Goal: Transaction & Acquisition: Book appointment/travel/reservation

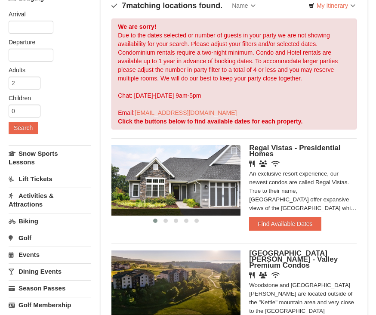
scroll to position [74, 0]
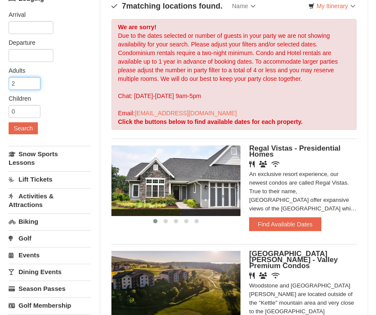
click at [31, 82] on input "2" at bounding box center [25, 83] width 32 height 13
type input "2"
type input "6"
click at [29, 110] on input "0" at bounding box center [25, 111] width 32 height 13
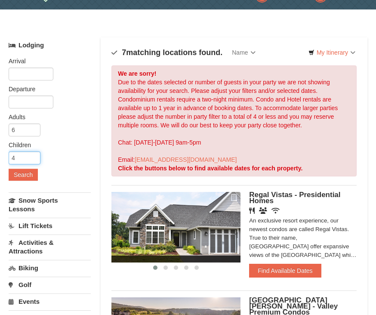
type input "4"
click at [32, 77] on input "text" at bounding box center [31, 74] width 45 height 13
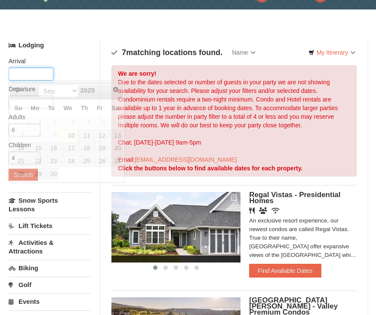
scroll to position [28, 0]
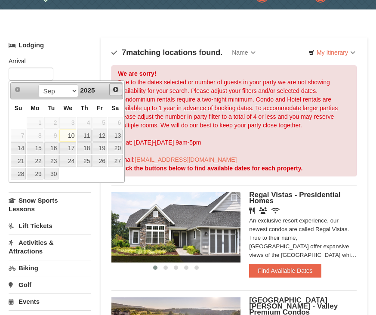
click at [112, 92] on span "Next" at bounding box center [115, 89] width 7 height 7
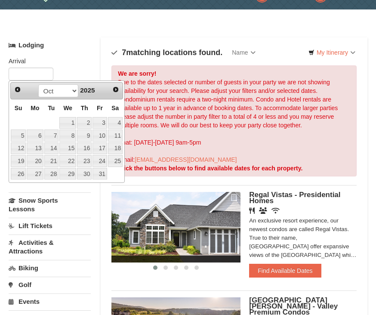
click at [101, 177] on link "31" at bounding box center [99, 174] width 15 height 12
type input "[DATE]"
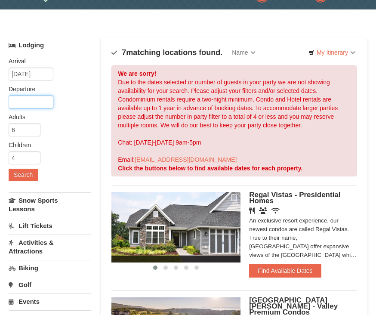
click at [39, 106] on input "text" at bounding box center [31, 101] width 45 height 13
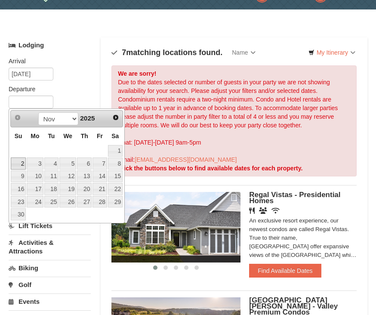
click at [23, 165] on link "2" at bounding box center [18, 163] width 15 height 12
type input "[DATE]"
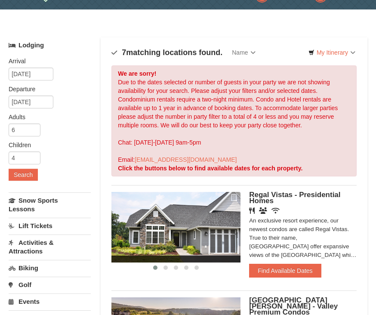
click at [32, 172] on button "Search" at bounding box center [23, 175] width 29 height 12
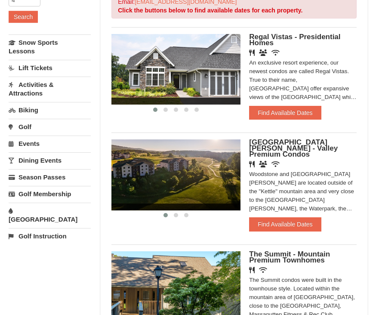
scroll to position [185, 0]
click at [285, 113] on button "Find Available Dates" at bounding box center [285, 113] width 72 height 14
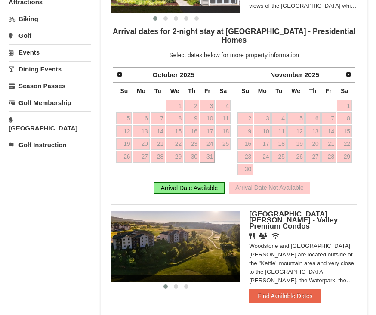
scroll to position [277, 0]
click at [352, 68] on link "Next" at bounding box center [348, 74] width 12 height 12
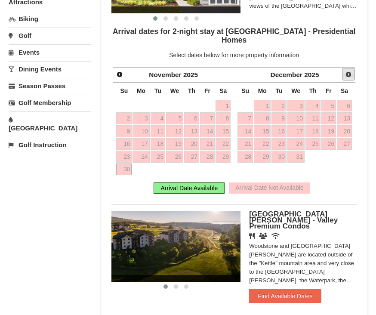
click at [345, 71] on span "Next" at bounding box center [348, 74] width 7 height 7
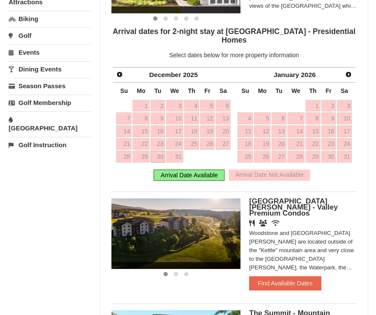
click at [114, 73] on div "Prev December 2025" at bounding box center [173, 74] width 121 height 15
click at [118, 71] on span "Prev" at bounding box center [119, 74] width 7 height 7
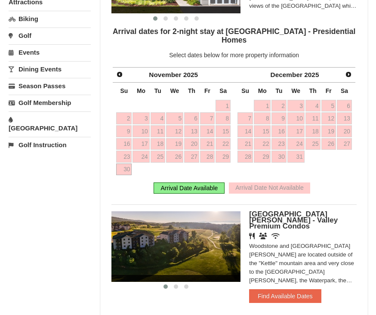
click at [211, 138] on link "21" at bounding box center [207, 144] width 15 height 12
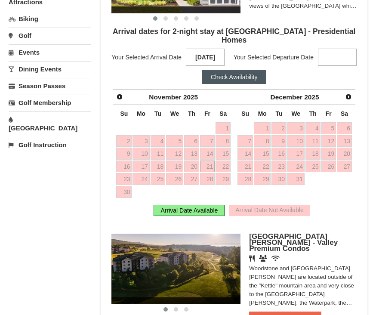
click at [212, 160] on link "21" at bounding box center [207, 166] width 15 height 12
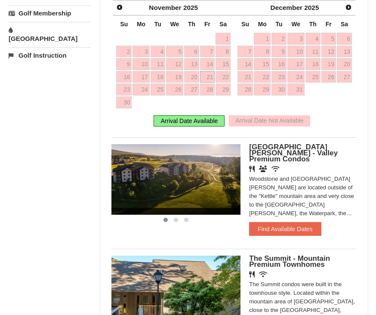
scroll to position [366, 0]
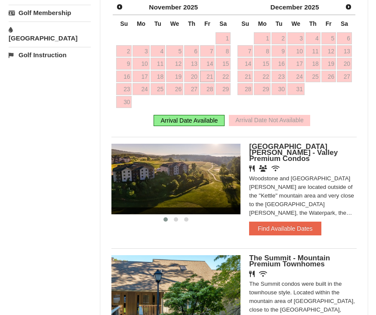
click at [290, 222] on button "Find Available Dates" at bounding box center [285, 229] width 72 height 14
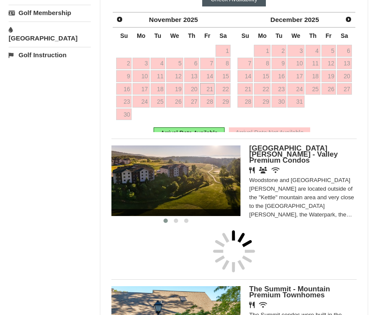
scroll to position [366, 0]
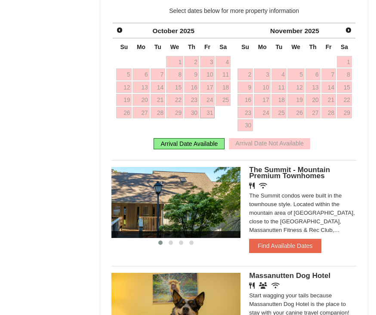
click at [292, 245] on button "Find Available Dates" at bounding box center [285, 246] width 72 height 14
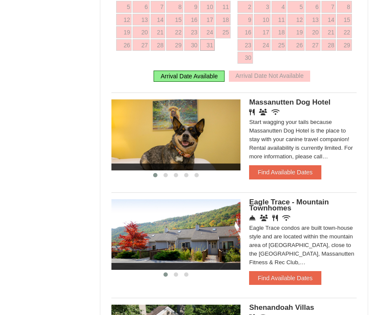
scroll to position [606, 0]
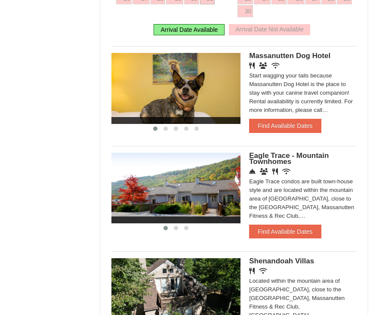
click at [290, 229] on button "Find Available Dates" at bounding box center [285, 232] width 72 height 14
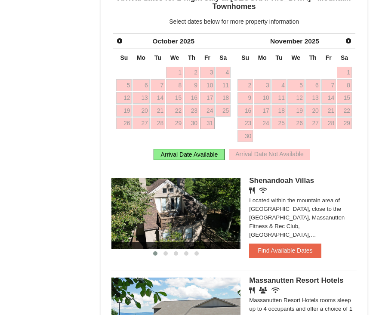
click at [291, 244] on button "Find Available Dates" at bounding box center [285, 251] width 72 height 14
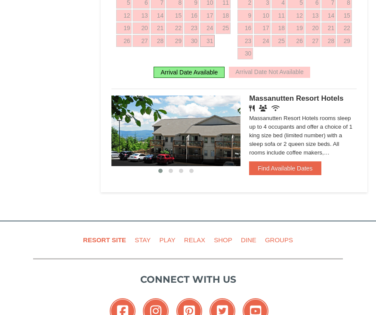
scroll to position [911, 0]
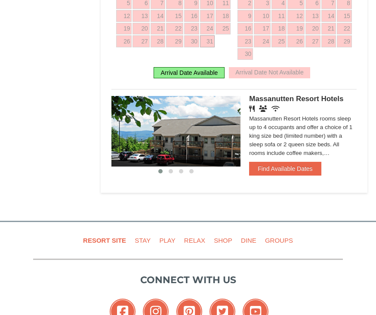
click at [295, 165] on button "Find Available Dates" at bounding box center [285, 169] width 72 height 14
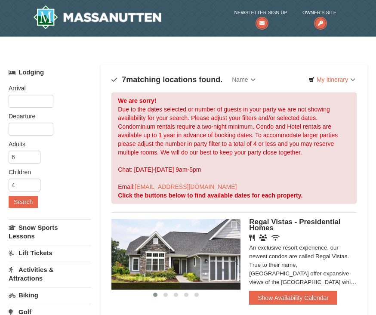
scroll to position [0, 0]
